Goal: Check status: Check status

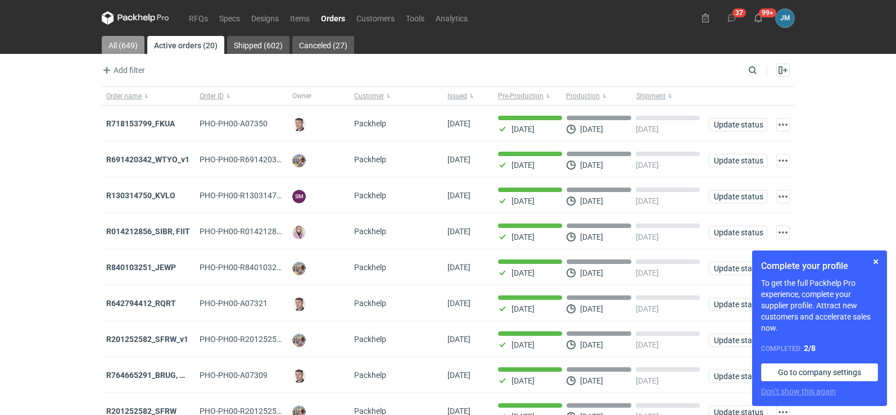
click at [114, 43] on link "All (649)" at bounding box center [123, 45] width 43 height 18
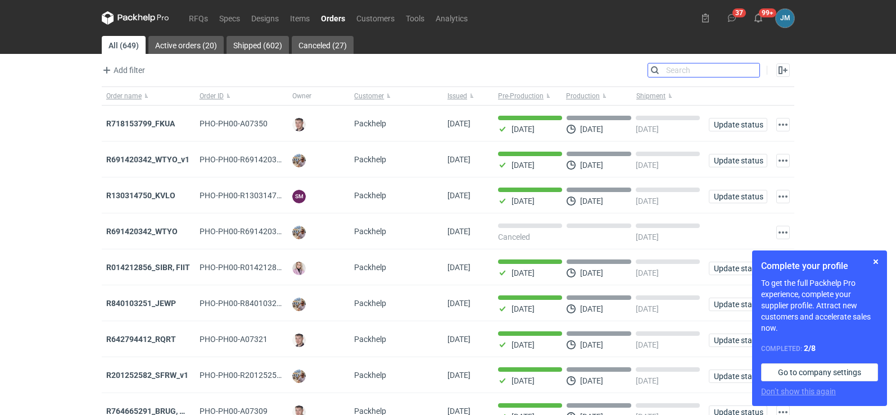
click at [758, 74] on input "Search" at bounding box center [703, 69] width 111 height 13
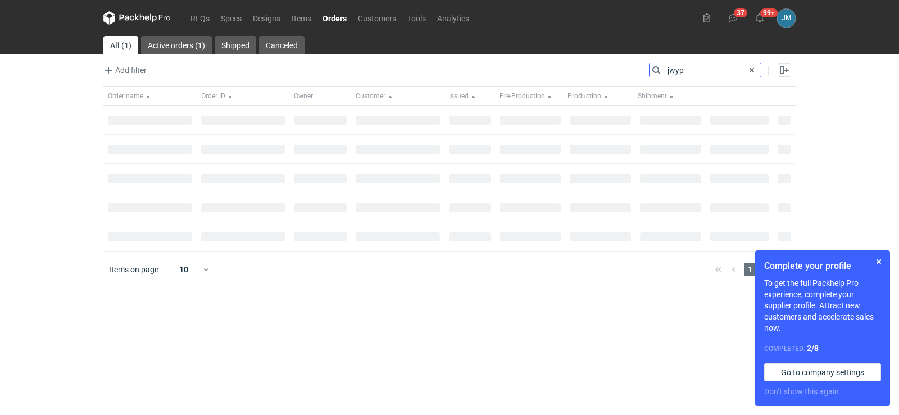
type input "jwyp"
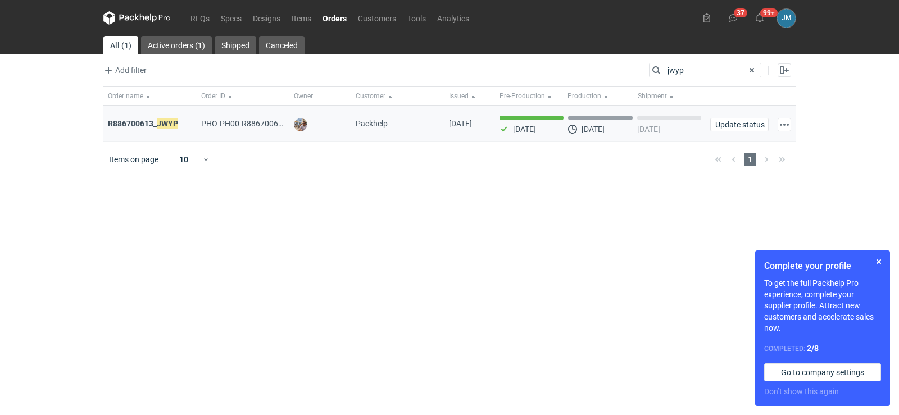
click at [134, 125] on strong "R886700613_ JWYP" at bounding box center [143, 123] width 70 height 12
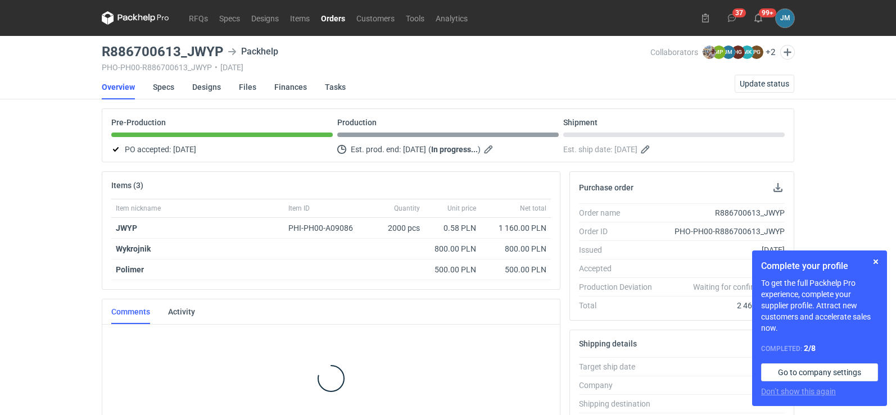
scroll to position [16, 0]
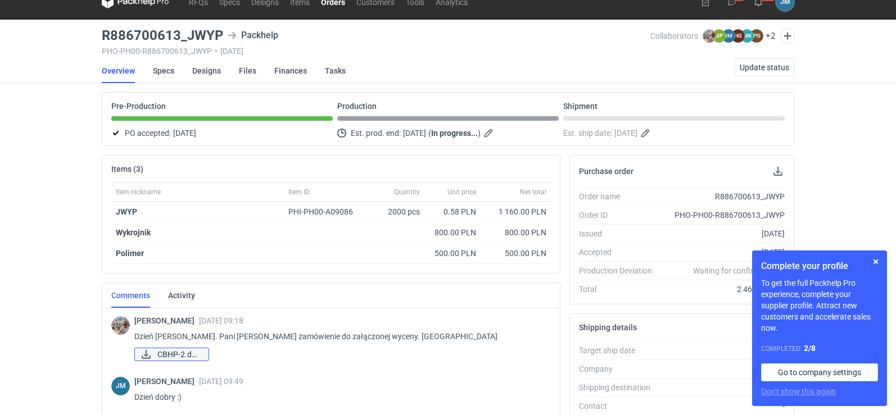
click at [162, 351] on span "CBHP-2.docx" at bounding box center [178, 354] width 42 height 12
click at [197, 355] on span "CBHP-2.docx" at bounding box center [178, 354] width 42 height 12
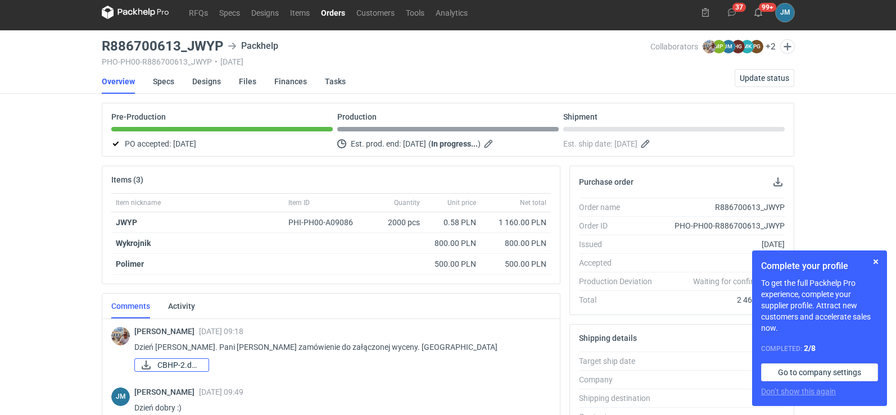
scroll to position [0, 0]
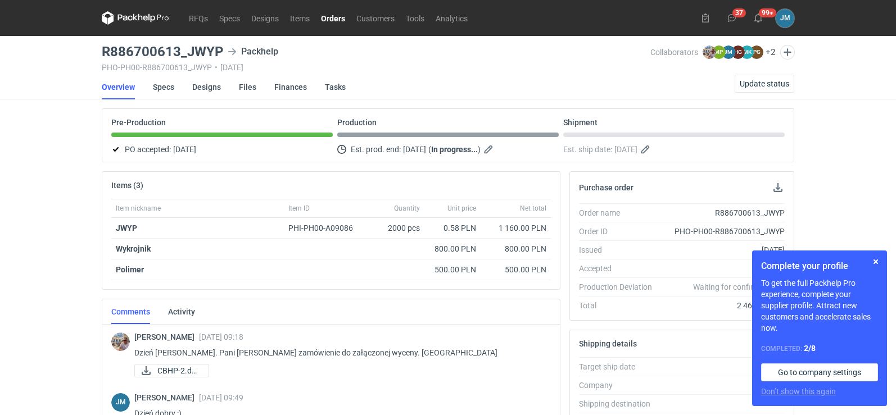
click at [120, 13] on icon at bounding box center [135, 17] width 67 height 13
